Goal: Subscribe to service/newsletter

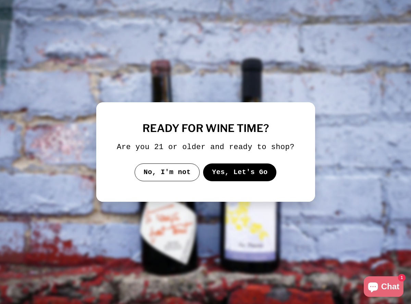
click at [235, 177] on button "Yes, Let's Go" at bounding box center [240, 173] width 74 height 18
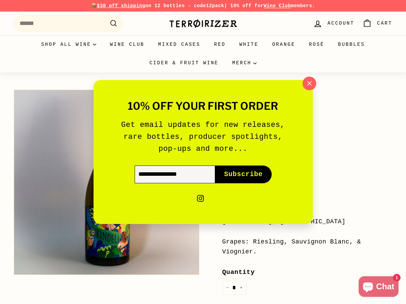
click at [146, 175] on input "Enter your email" at bounding box center [175, 175] width 80 height 18
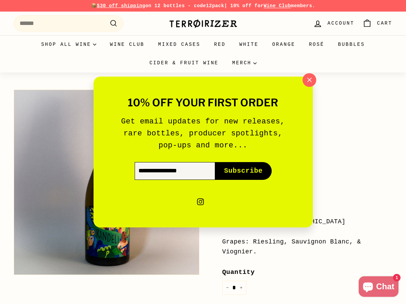
click at [145, 169] on input "Enter your email" at bounding box center [175, 171] width 80 height 18
type input "**********"
click at [240, 170] on span "Subscribe" at bounding box center [243, 171] width 39 height 10
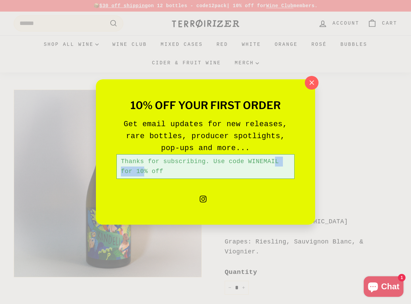
drag, startPoint x: 281, startPoint y: 162, endPoint x: 248, endPoint y: 162, distance: 33.2
click at [248, 162] on div "Thanks for subscribing. Use code WINEMAIL for 10% off" at bounding box center [205, 166] width 178 height 25
copy div "WINEMAIL"
click at [312, 80] on icon "button" at bounding box center [311, 83] width 10 height 10
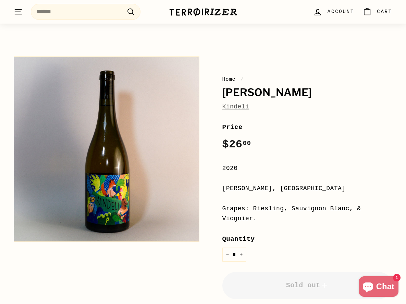
scroll to position [32, 0]
